Goal: Share content: Share content

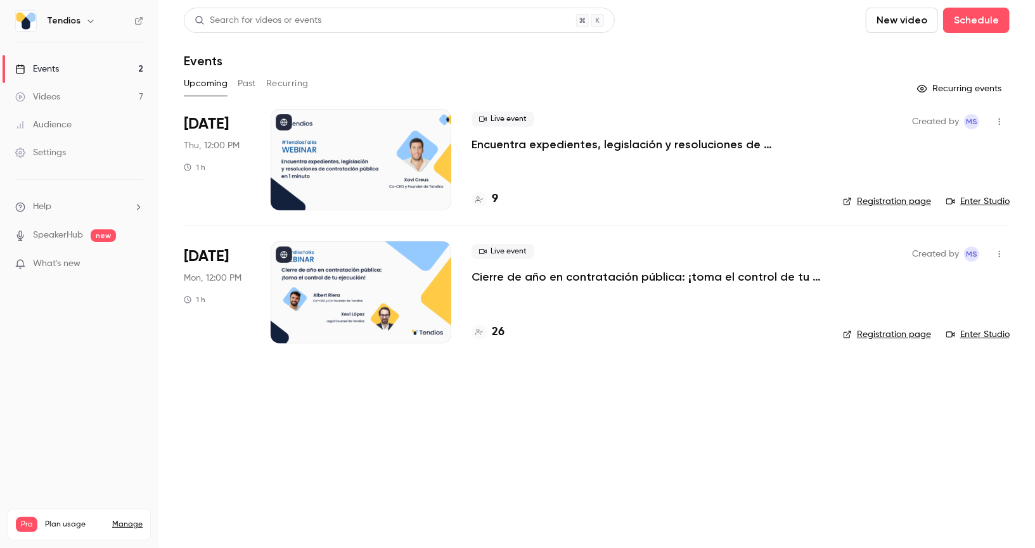
click at [111, 93] on link "Videos 7" at bounding box center [79, 97] width 158 height 28
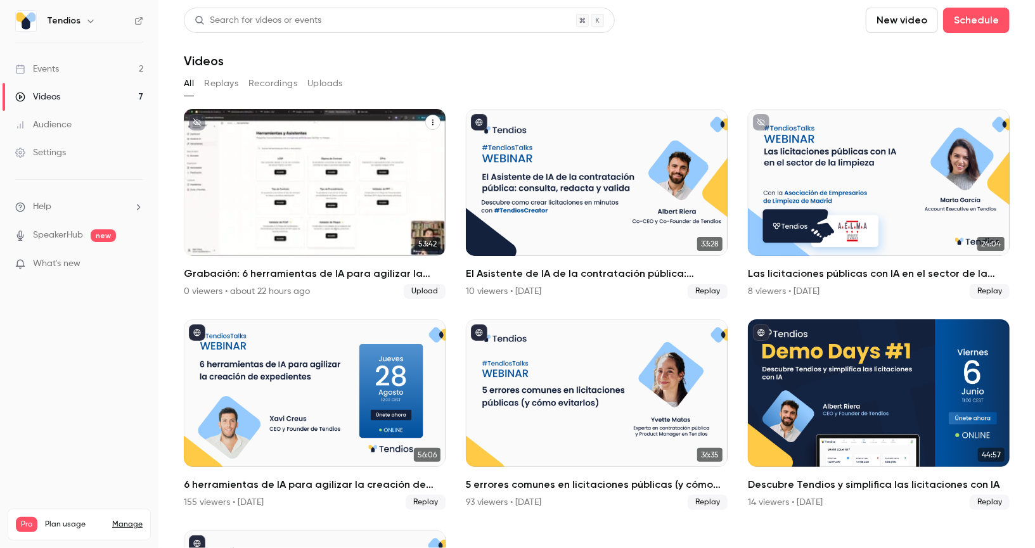
click at [432, 123] on icon "Grabación: 6 herramientas de IA para agilizar la creación de expedientes" at bounding box center [433, 122] width 8 height 8
click at [440, 94] on div at bounding box center [517, 274] width 1035 height 548
click at [321, 281] on div "Grabación: 6 herramientas de IA para agilizar la creación de expedientes 0 view…" at bounding box center [315, 282] width 262 height 33
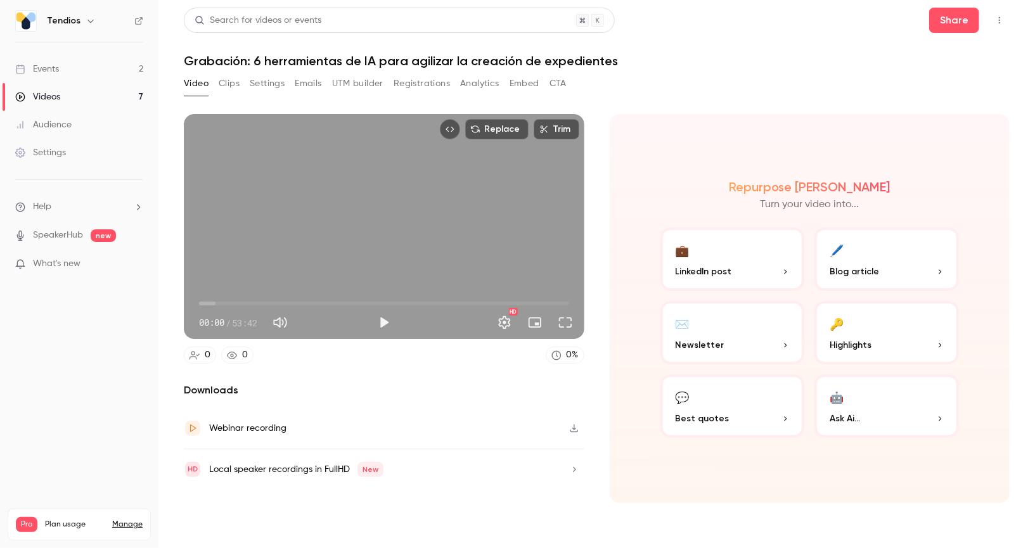
click at [106, 105] on link "Videos 7" at bounding box center [79, 97] width 158 height 28
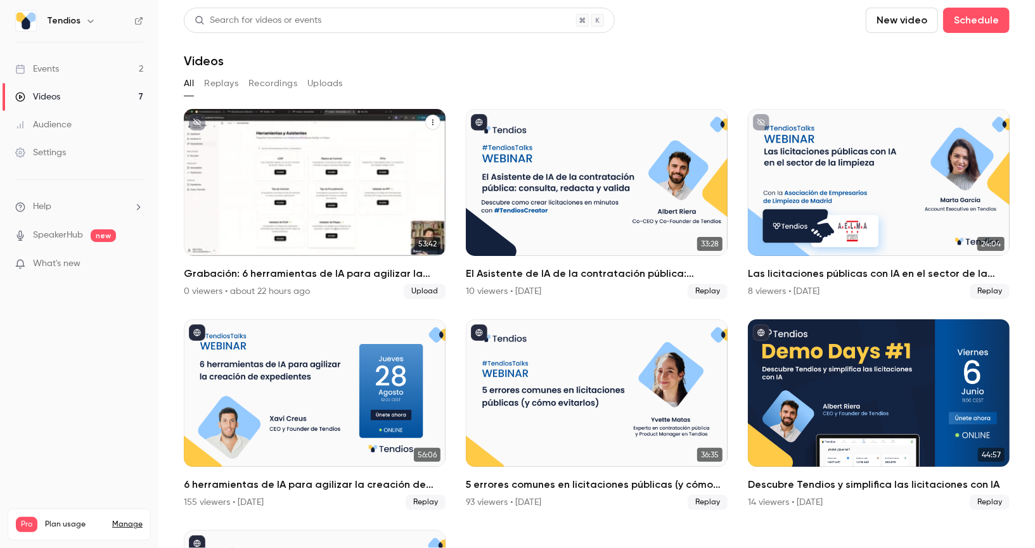
click at [430, 124] on icon "Grabación: 6 herramientas de IA para agilizar la creación de expedientes" at bounding box center [433, 122] width 8 height 8
click at [375, 148] on div "Share" at bounding box center [382, 152] width 99 height 13
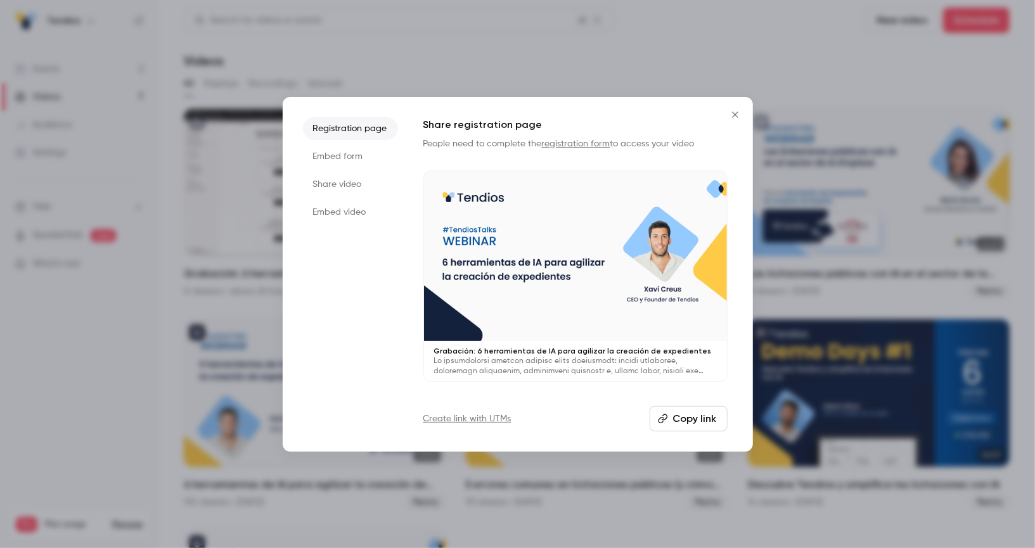
click at [691, 421] on button "Copy link" at bounding box center [688, 418] width 78 height 25
click at [739, 117] on icon "Close" at bounding box center [734, 115] width 15 height 10
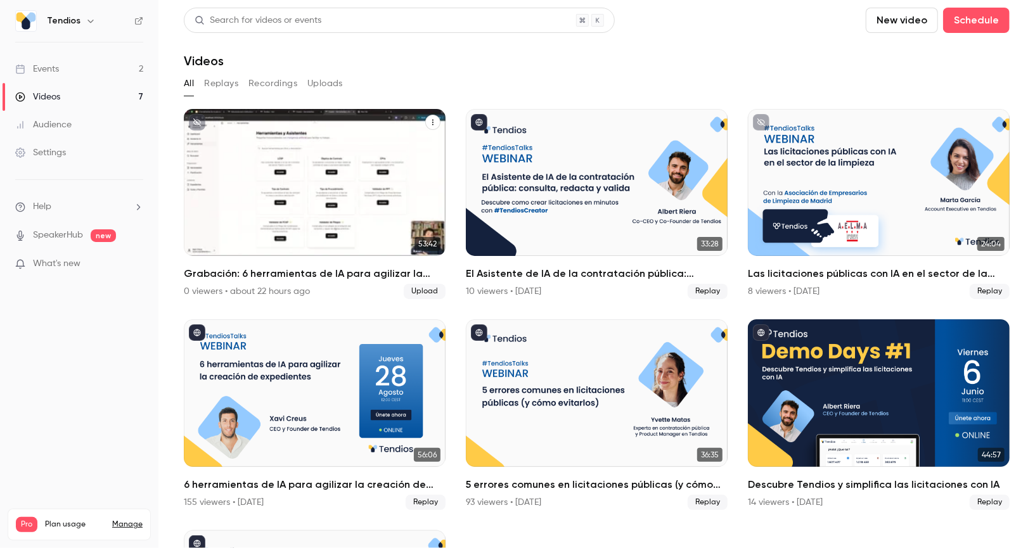
click at [315, 200] on div "Grabación: 6 herramientas de IA para agilizar la creación de expedientes" at bounding box center [315, 182] width 262 height 147
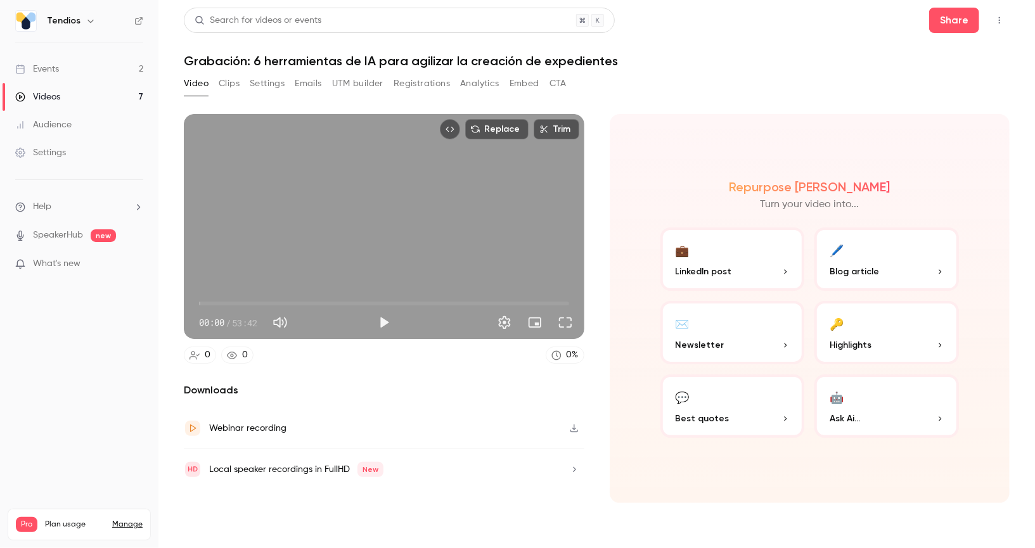
click at [407, 84] on button "Registrations" at bounding box center [421, 84] width 56 height 20
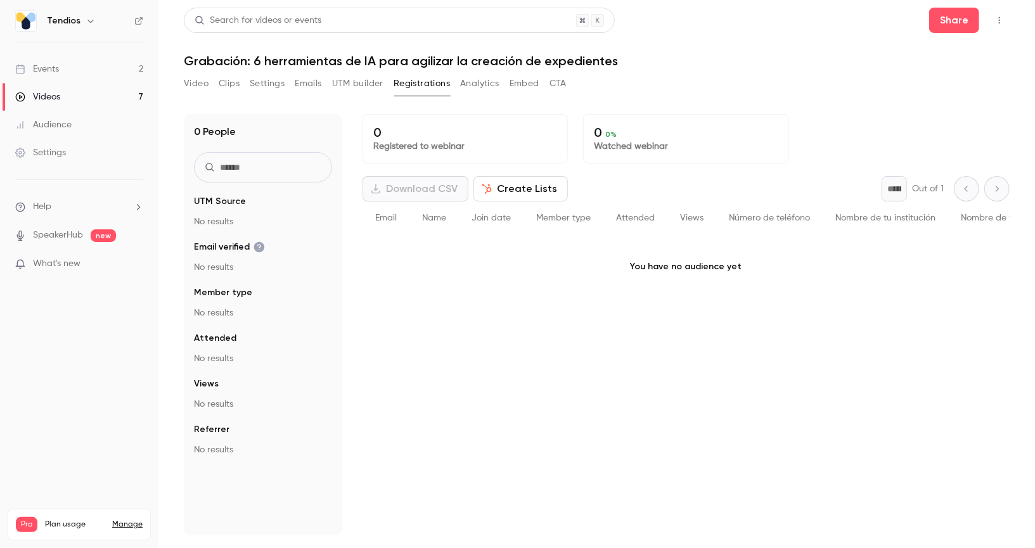
click at [197, 84] on button "Video" at bounding box center [196, 84] width 25 height 20
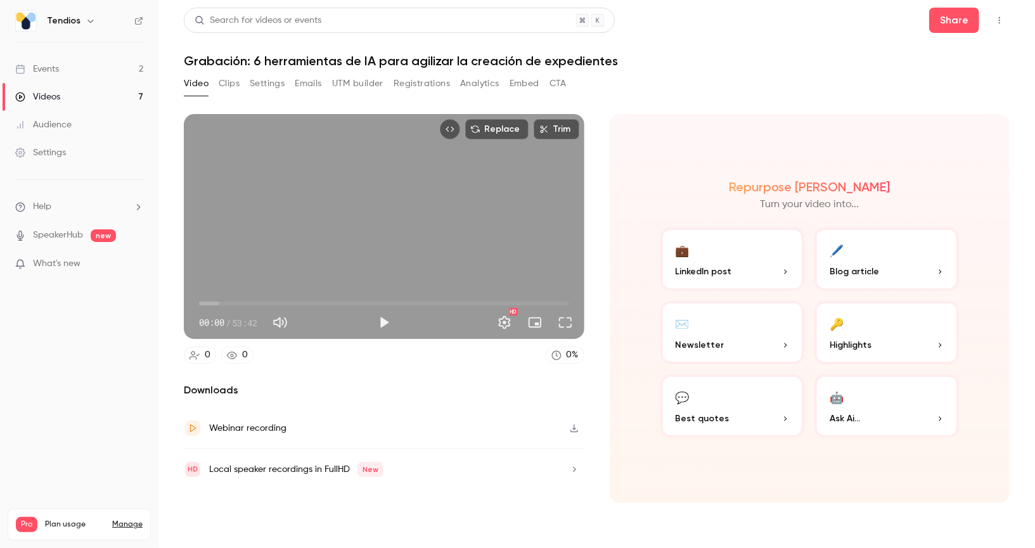
click at [86, 93] on link "Videos 7" at bounding box center [79, 97] width 158 height 28
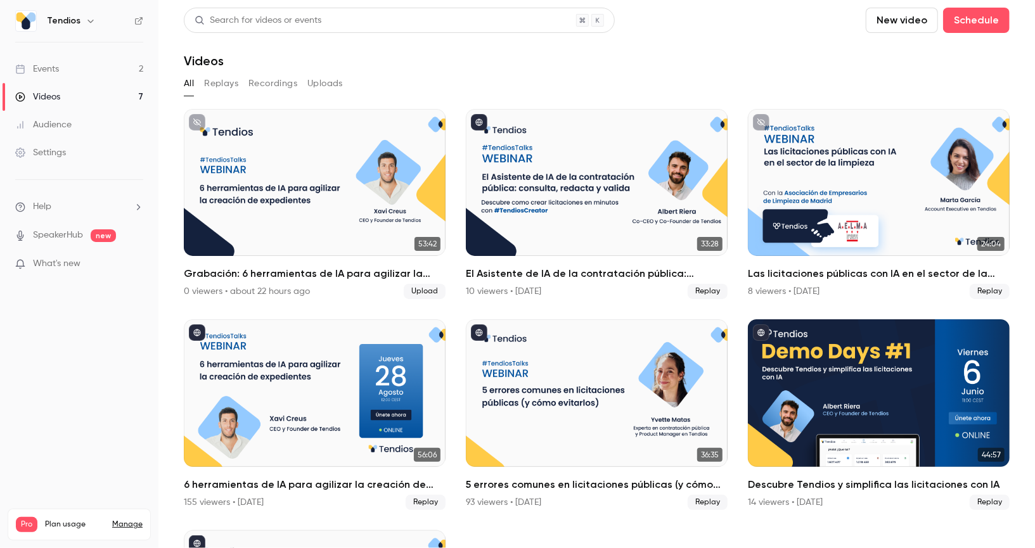
click at [106, 70] on link "Events 2" at bounding box center [79, 69] width 158 height 28
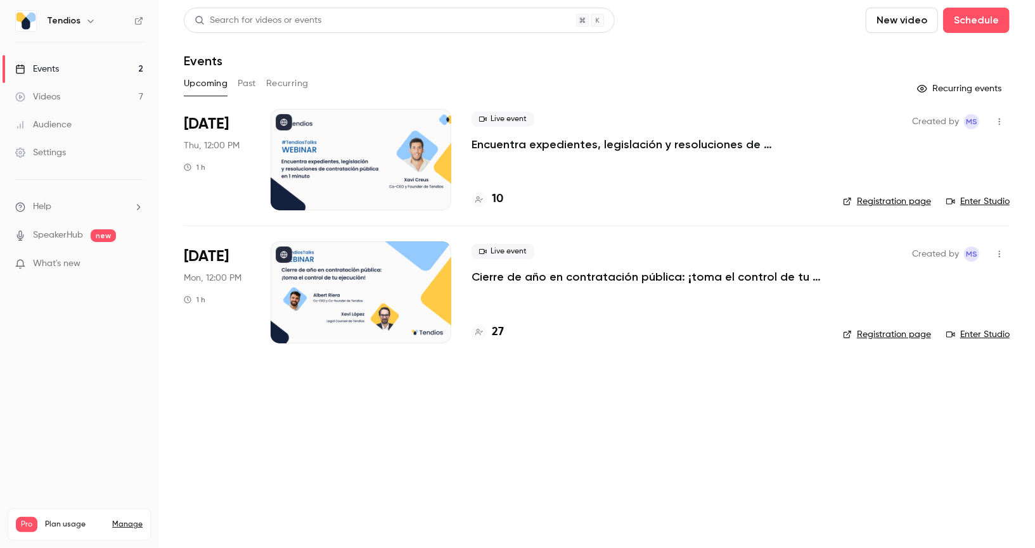
click at [106, 96] on link "Videos 7" at bounding box center [79, 97] width 158 height 28
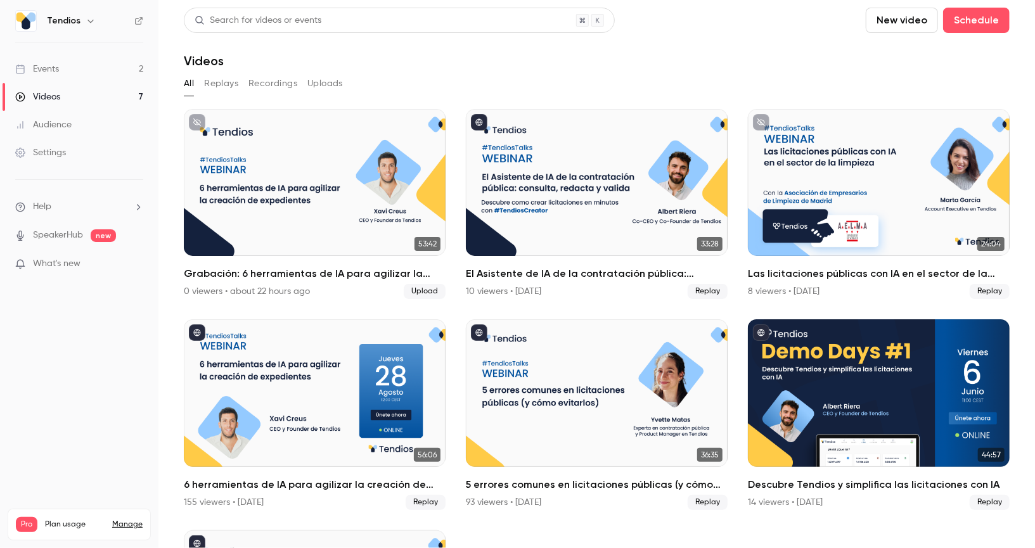
click at [115, 70] on link "Events 2" at bounding box center [79, 69] width 158 height 28
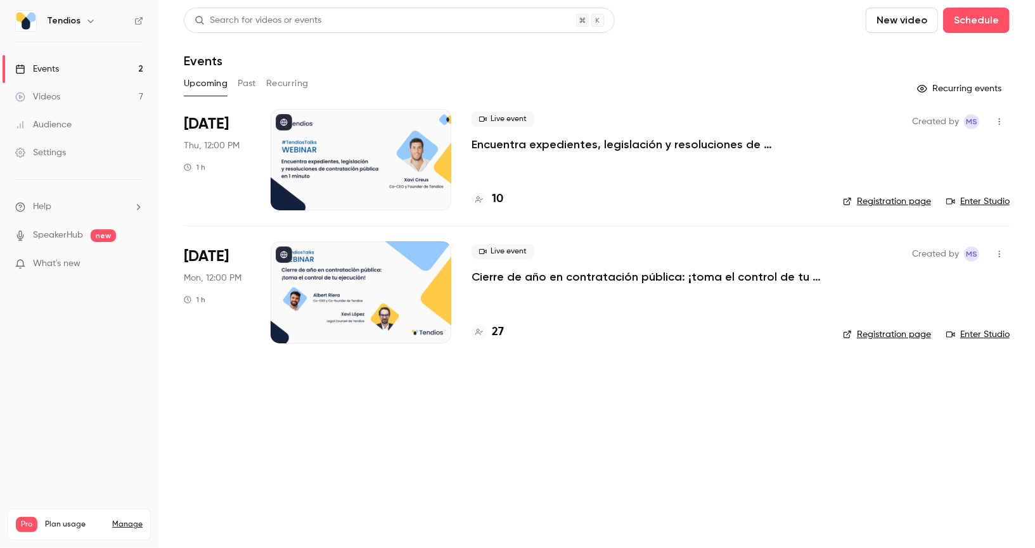
click at [238, 84] on button "Past" at bounding box center [247, 84] width 18 height 20
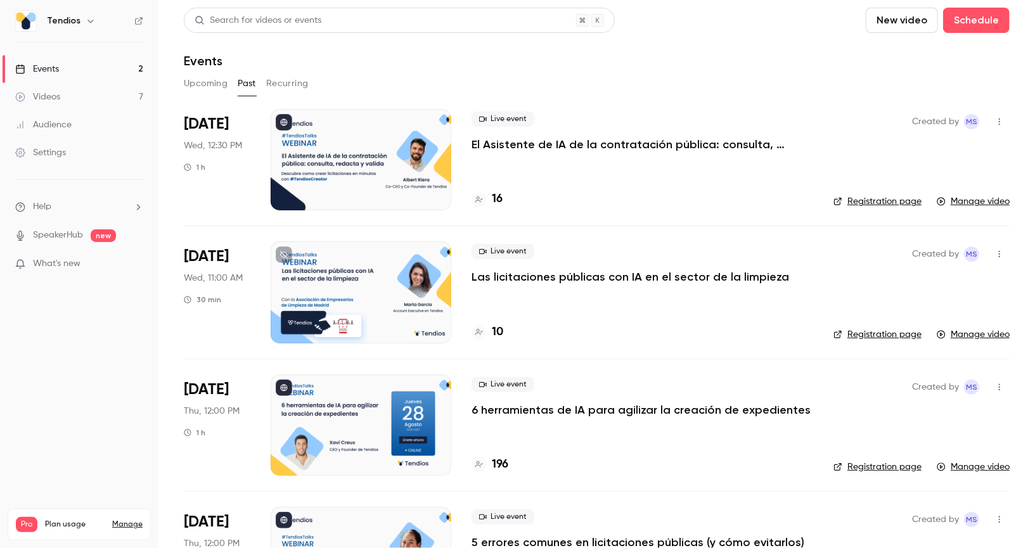
scroll to position [136, 0]
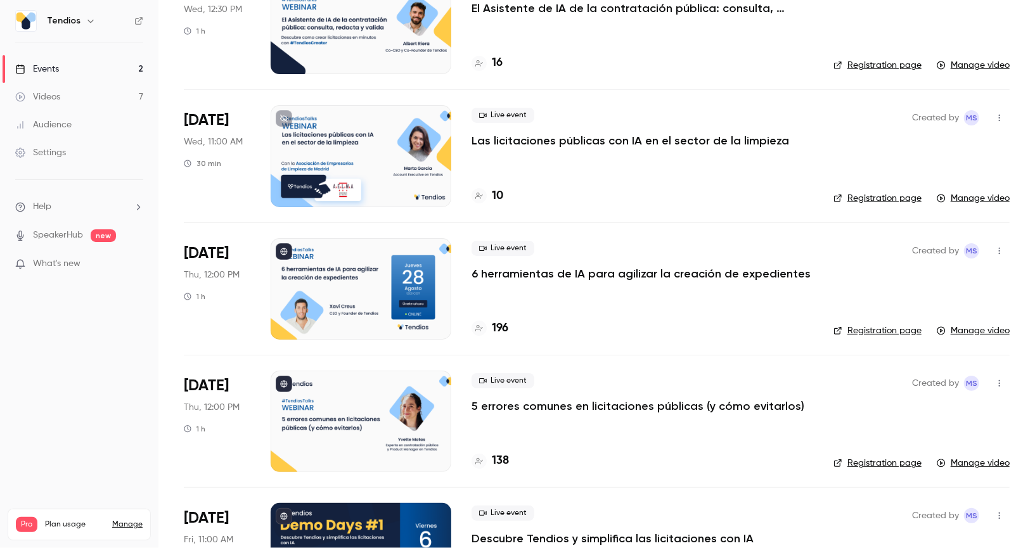
click at [58, 94] on div "Videos" at bounding box center [37, 97] width 45 height 13
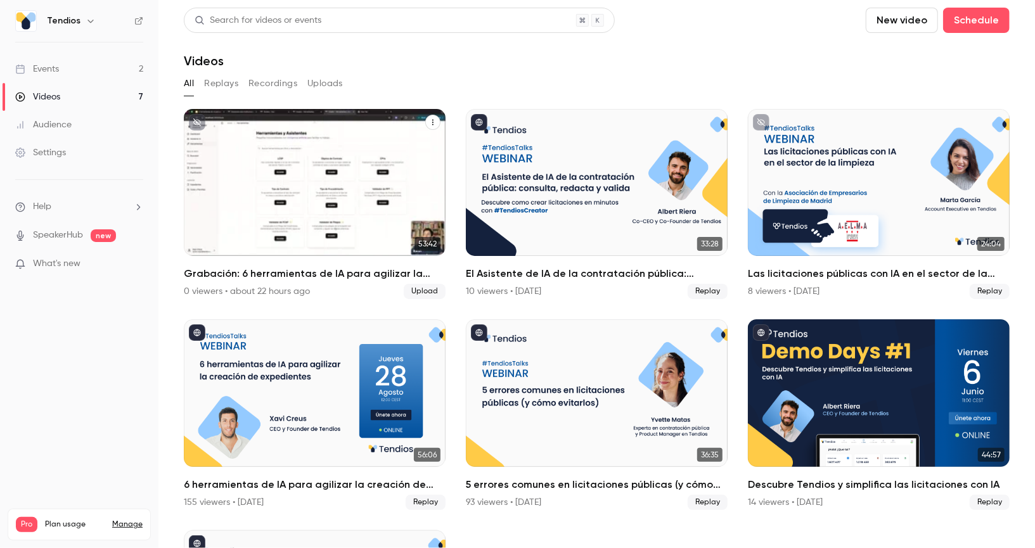
click at [285, 272] on h2 "Grabación: 6 herramientas de IA para agilizar la creación de expedientes" at bounding box center [315, 273] width 262 height 15
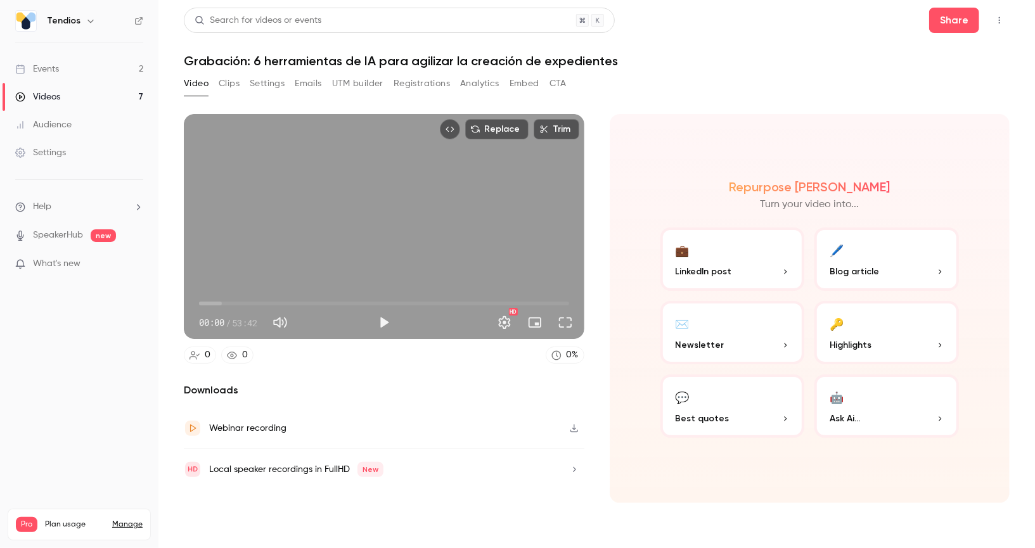
click at [412, 82] on button "Registrations" at bounding box center [421, 84] width 56 height 20
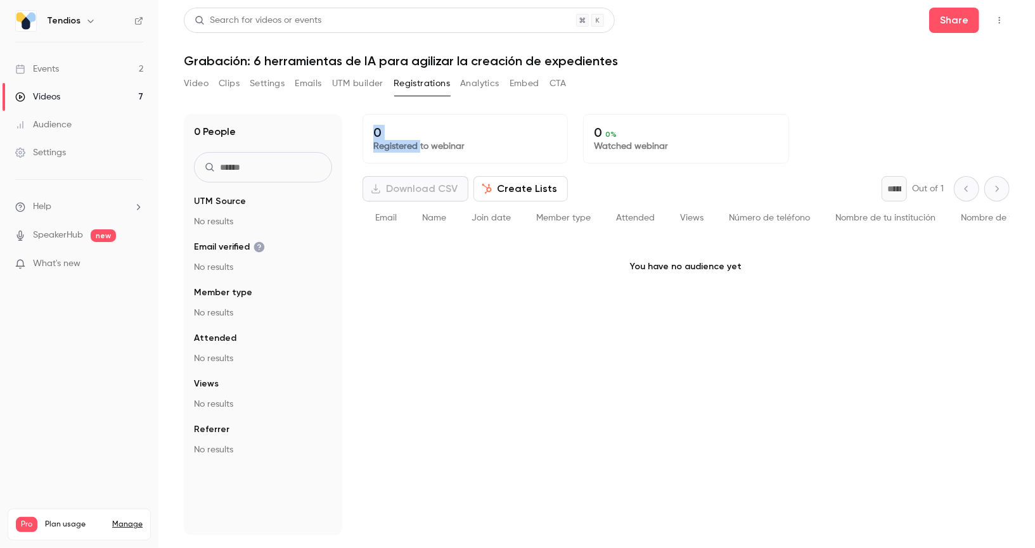
drag, startPoint x: 367, startPoint y: 128, endPoint x: 419, endPoint y: 143, distance: 54.1
click at [419, 143] on div "0 Registered to webinar" at bounding box center [464, 138] width 205 height 49
click at [395, 132] on p "0" at bounding box center [465, 132] width 184 height 15
drag, startPoint x: 370, startPoint y: 131, endPoint x: 477, endPoint y: 148, distance: 108.4
click at [477, 148] on div "0 Registered to webinar" at bounding box center [464, 138] width 205 height 49
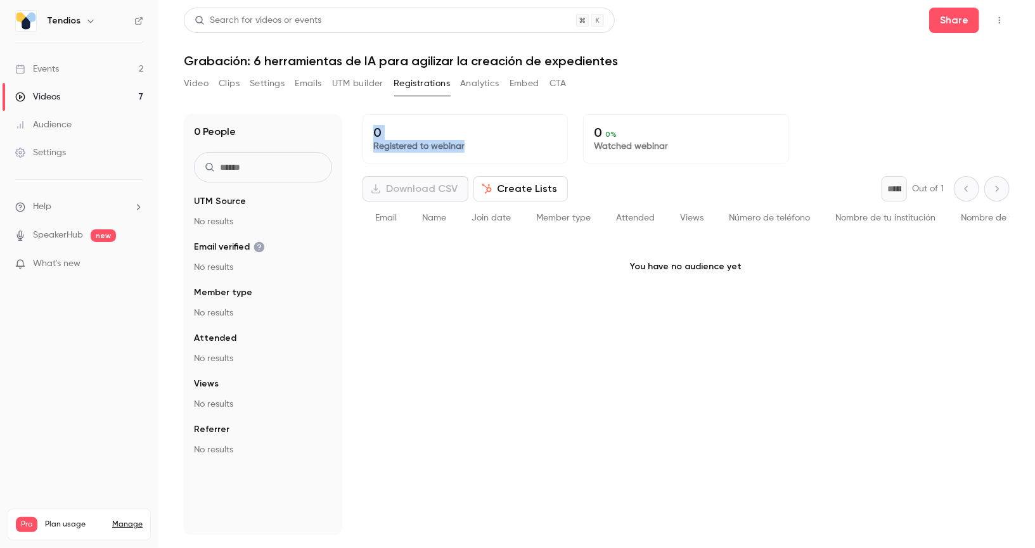
click at [132, 100] on link "Videos 7" at bounding box center [79, 97] width 158 height 28
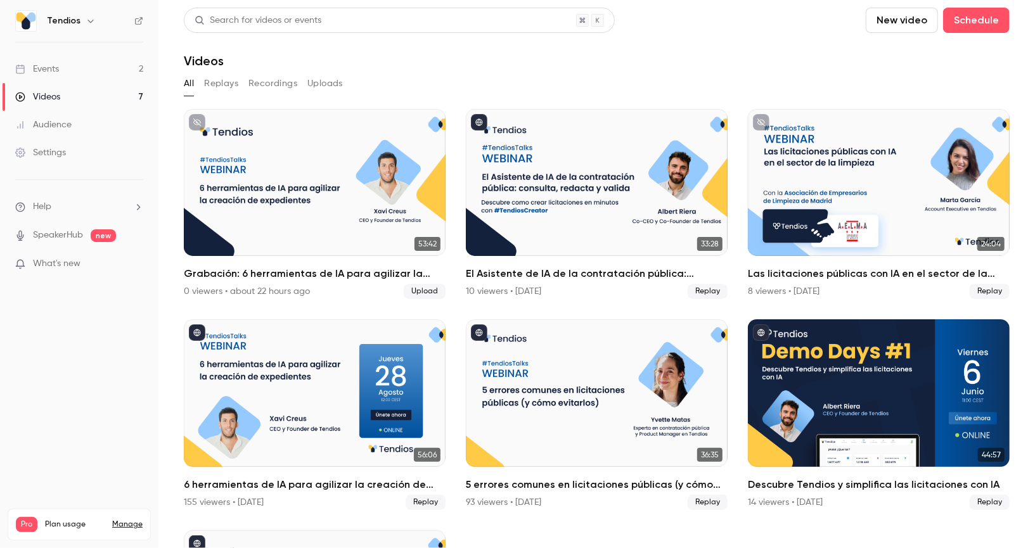
click at [107, 99] on link "Videos 7" at bounding box center [79, 97] width 158 height 28
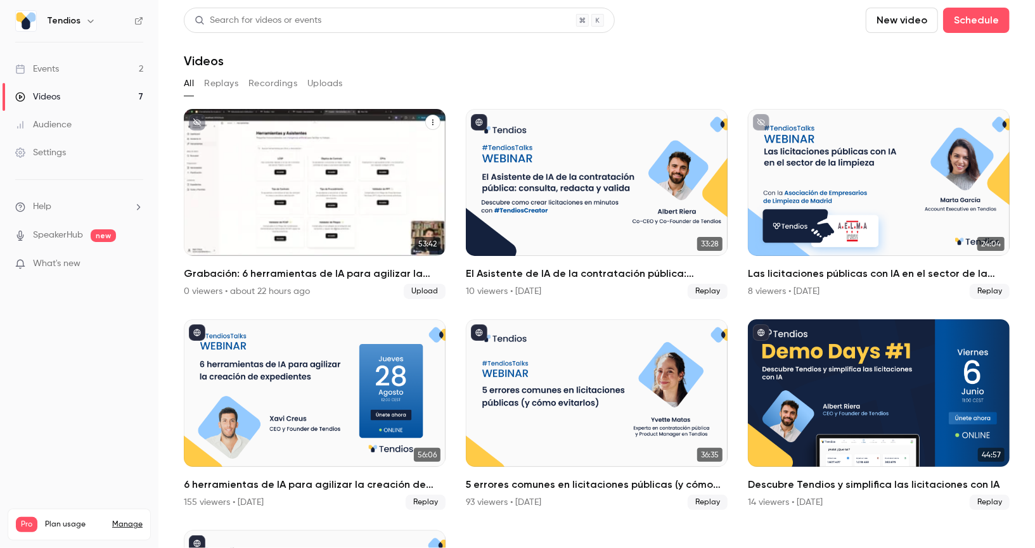
click at [321, 165] on div "Grabación: 6 herramientas de IA para agilizar la creación de expedientes" at bounding box center [315, 182] width 262 height 147
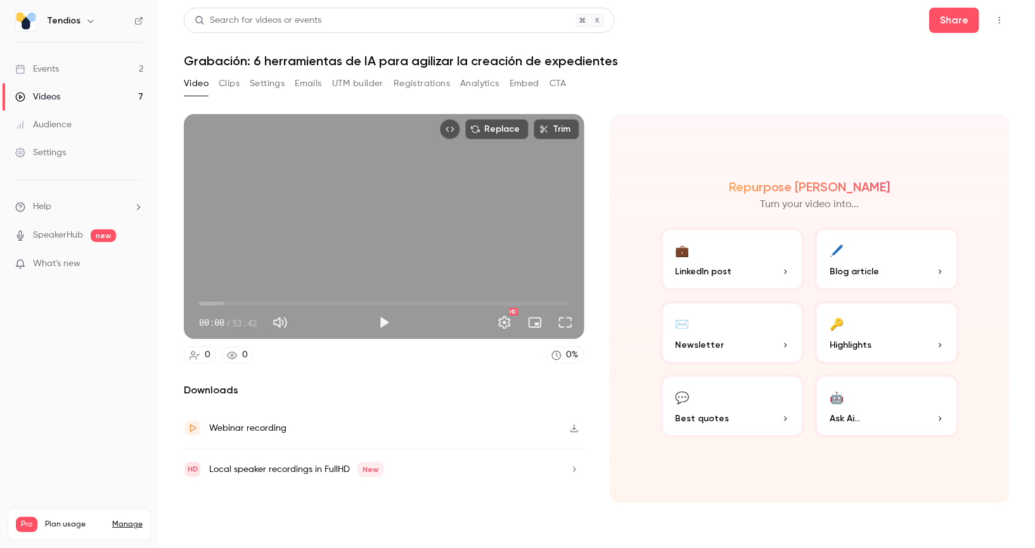
click at [428, 79] on button "Registrations" at bounding box center [421, 84] width 56 height 20
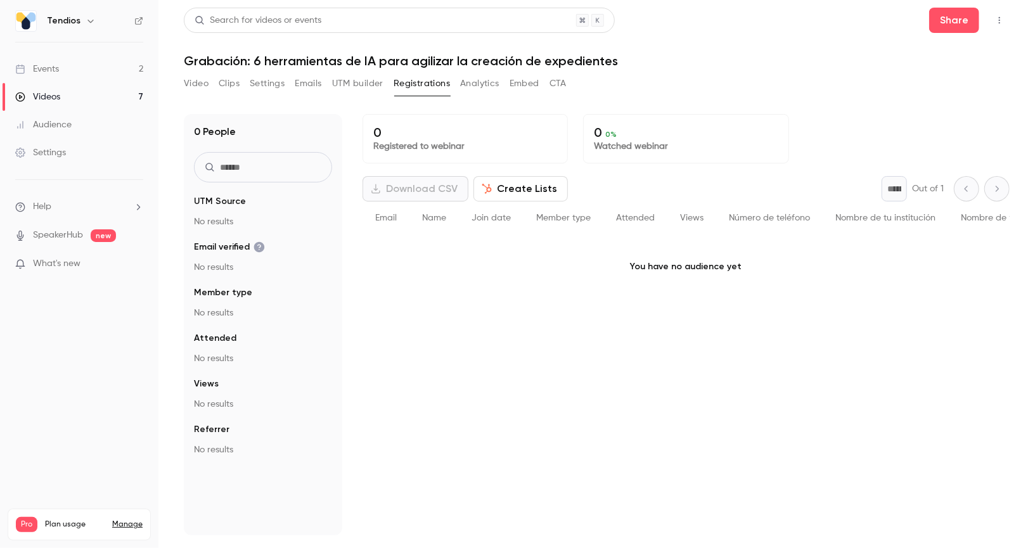
click at [94, 93] on link "Videos 7" at bounding box center [79, 97] width 158 height 28
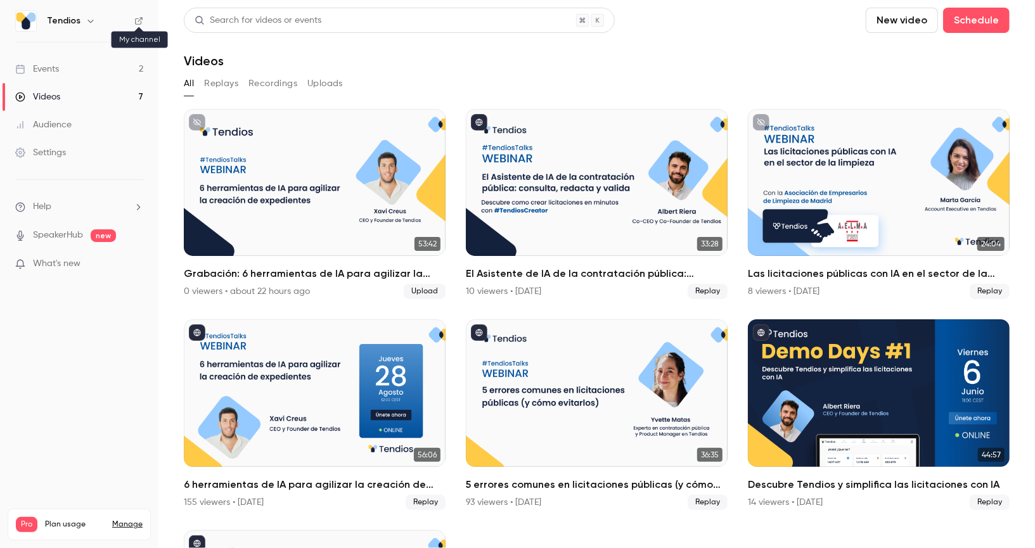
click at [143, 23] on icon at bounding box center [138, 20] width 9 height 9
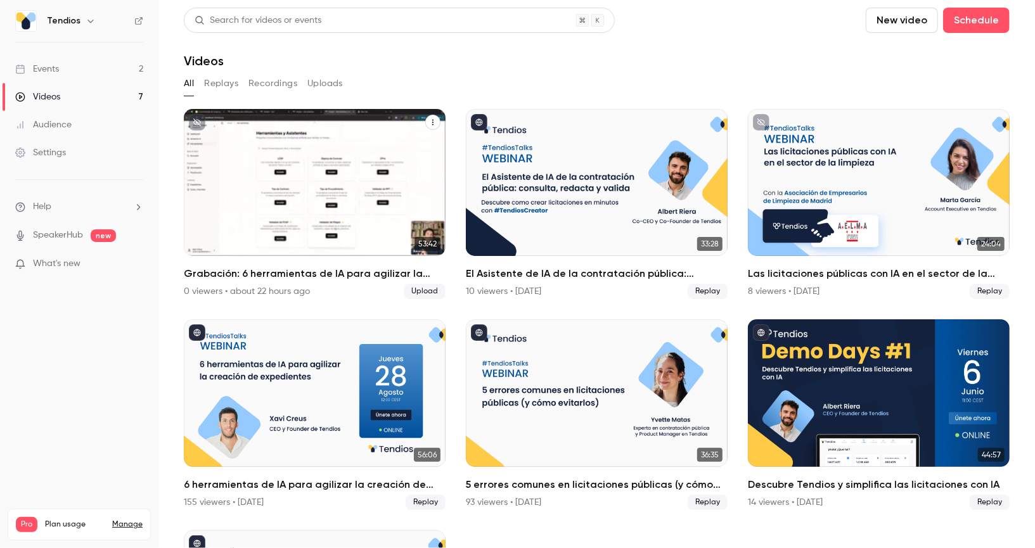
click at [436, 126] on button "Grabación: 6 herramientas de IA para agilizar la creación de expedientes" at bounding box center [432, 122] width 15 height 15
click at [108, 71] on div at bounding box center [517, 274] width 1035 height 548
click at [67, 67] on link "Events 2" at bounding box center [79, 69] width 158 height 28
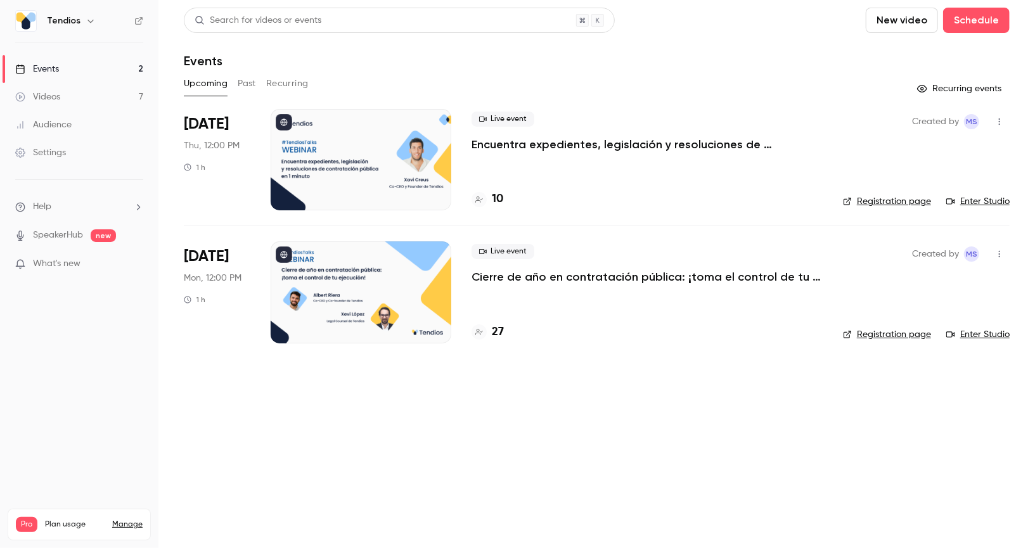
click at [253, 83] on button "Past" at bounding box center [247, 84] width 18 height 20
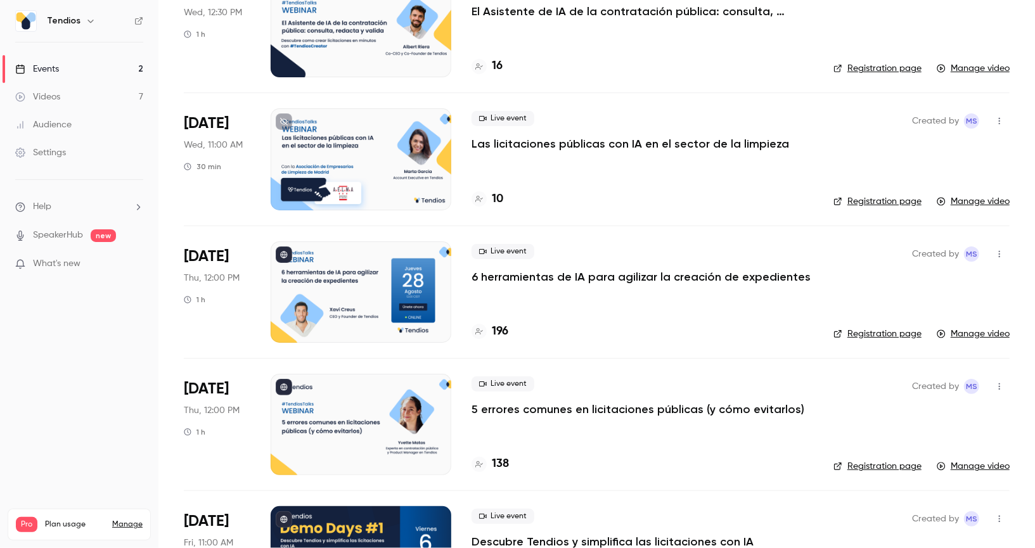
scroll to position [136, 0]
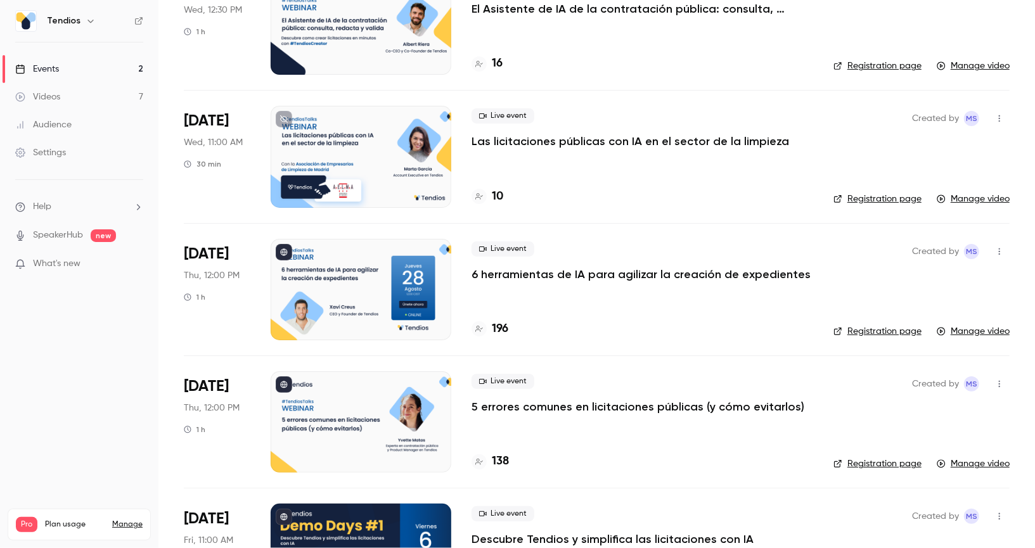
click at [56, 94] on div "Videos" at bounding box center [37, 97] width 45 height 13
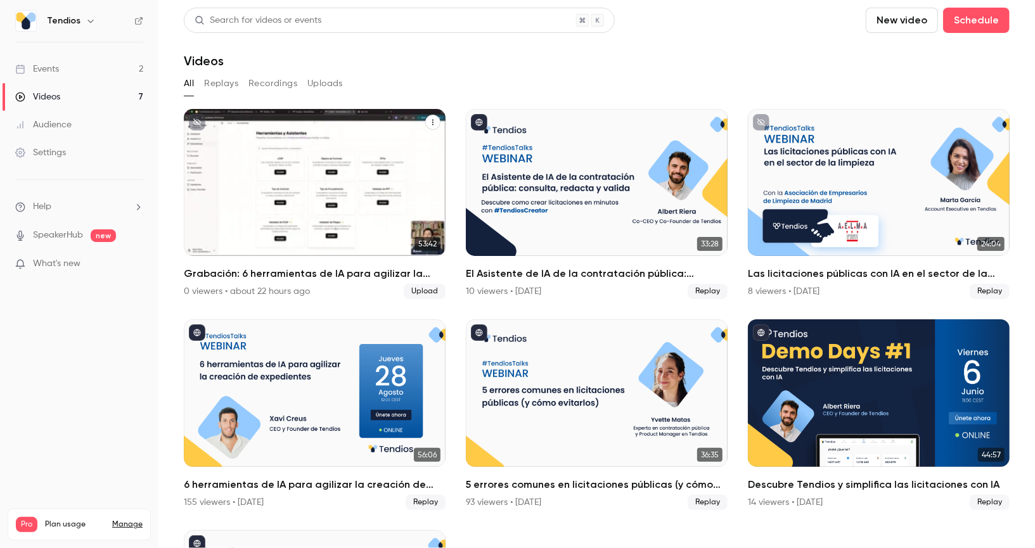
click at [433, 126] on icon "Grabación: 6 herramientas de IA para agilizar la creación de expedientes" at bounding box center [433, 122] width 8 height 8
click at [350, 155] on div "Share" at bounding box center [382, 152] width 99 height 13
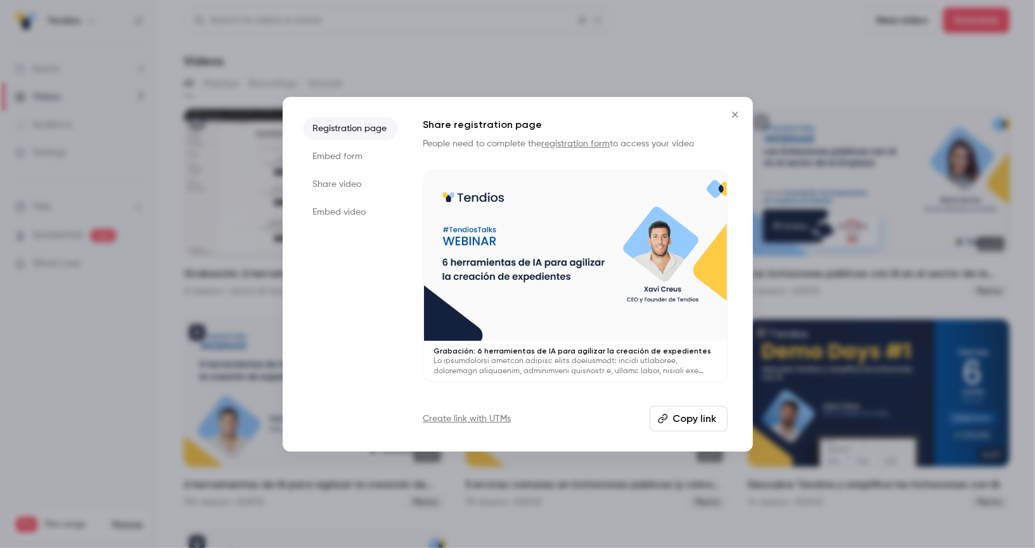
click at [349, 186] on li "Share video" at bounding box center [350, 184] width 95 height 23
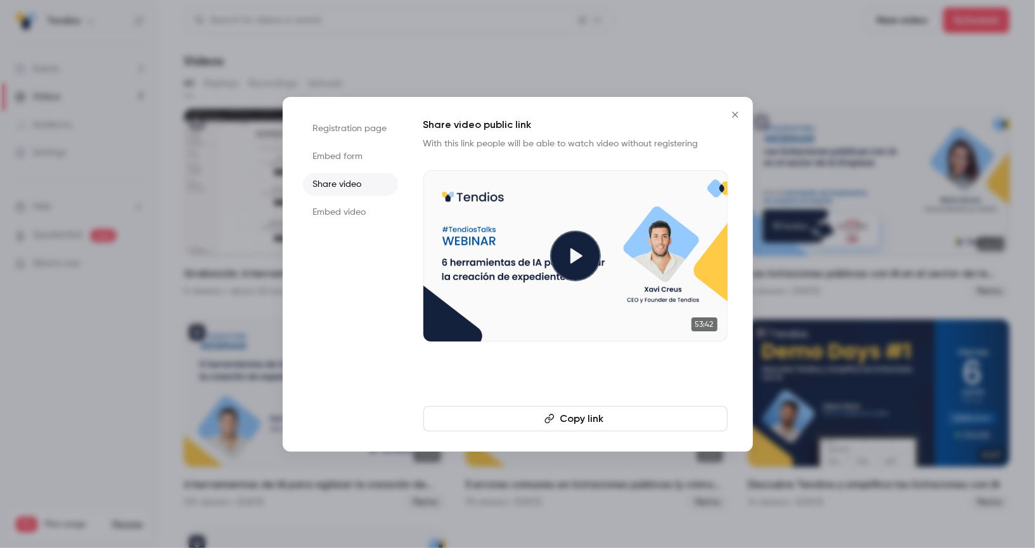
click at [575, 416] on button "Copy link" at bounding box center [575, 418] width 304 height 25
click at [467, 62] on div at bounding box center [517, 274] width 1035 height 548
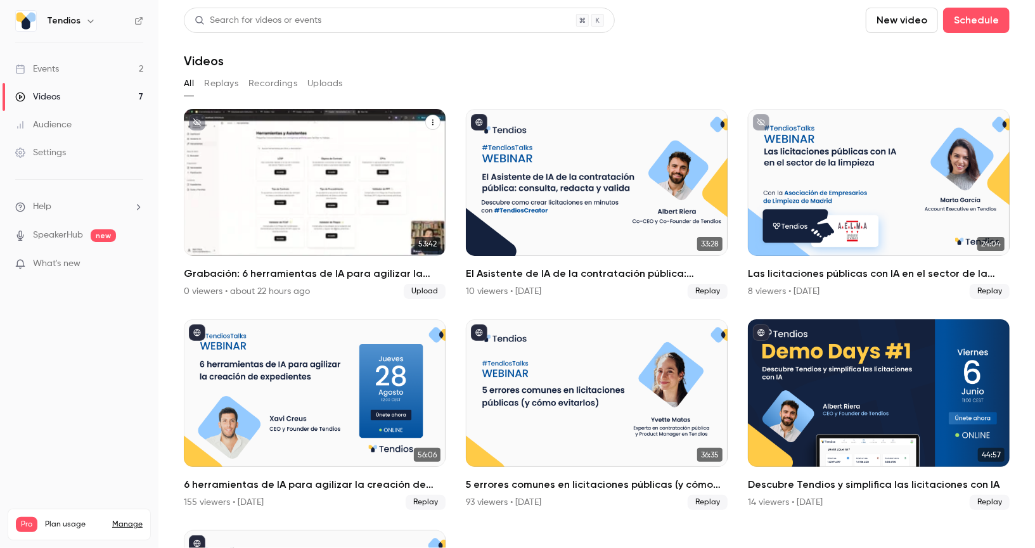
click at [88, 66] on link "Events 2" at bounding box center [79, 69] width 158 height 28
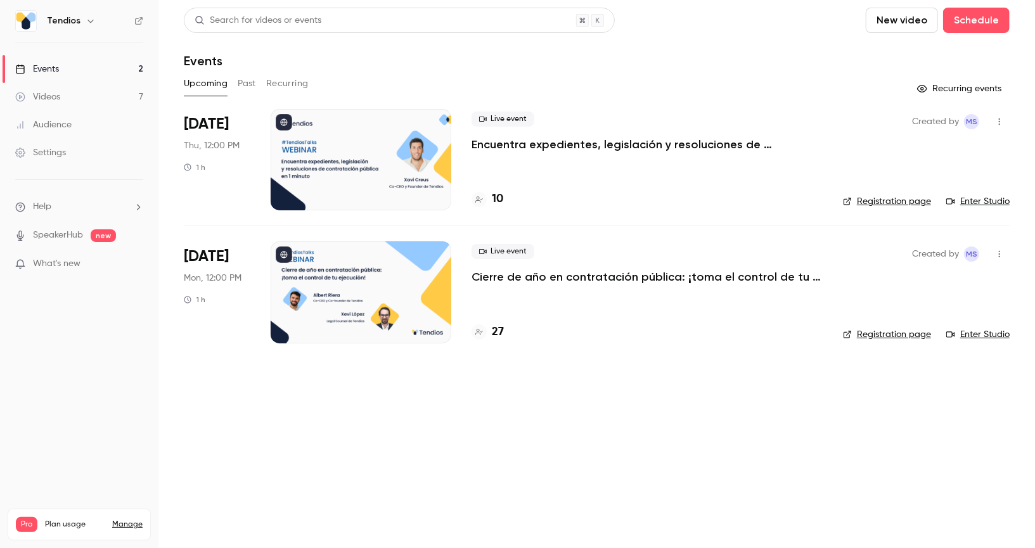
click at [103, 91] on link "Videos 7" at bounding box center [79, 97] width 158 height 28
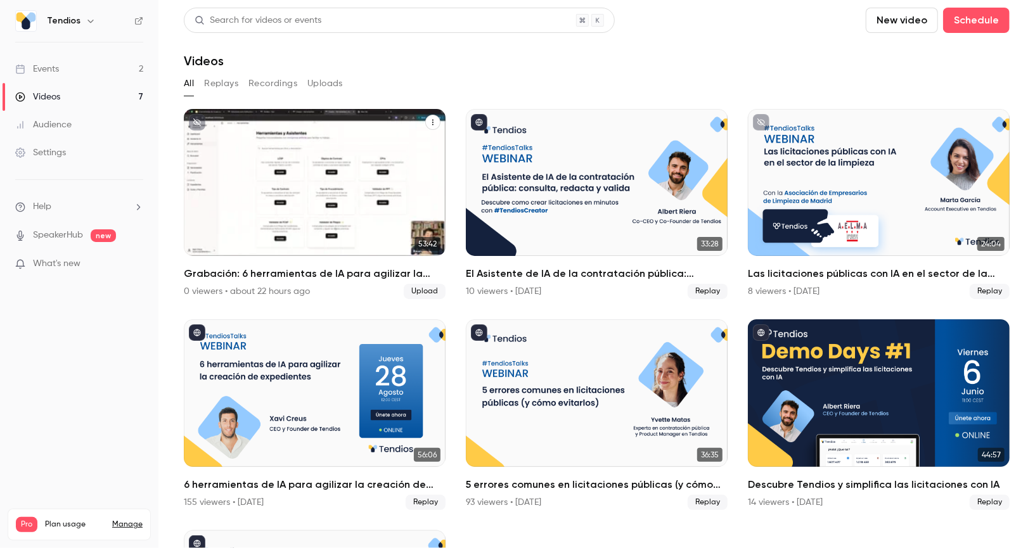
click at [428, 127] on button "Grabación: 6 herramientas de IA para agilizar la creación de expedientes" at bounding box center [432, 122] width 15 height 15
click at [406, 151] on div "Share" at bounding box center [382, 152] width 99 height 13
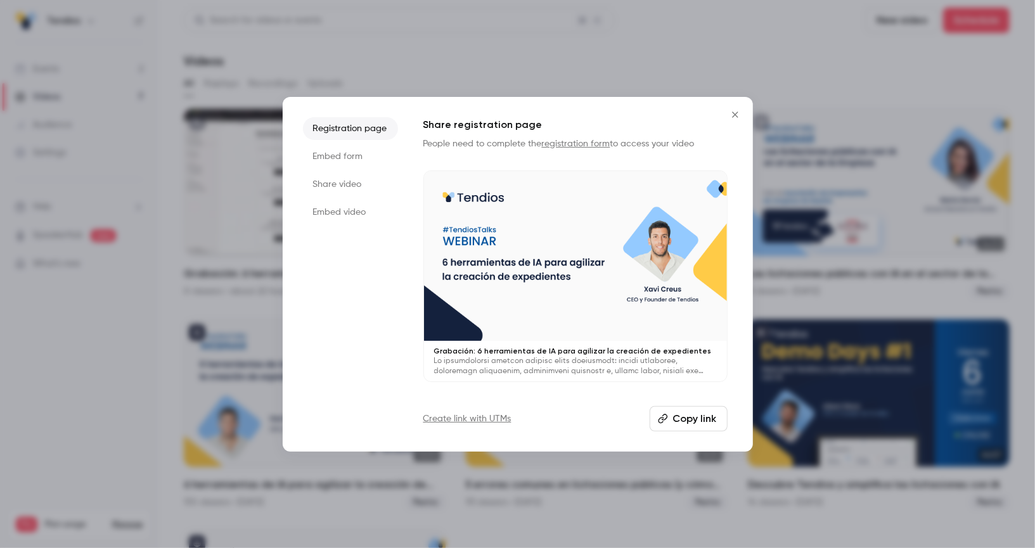
click at [354, 189] on li "Share video" at bounding box center [350, 184] width 95 height 23
